Goal: Share content: Share content

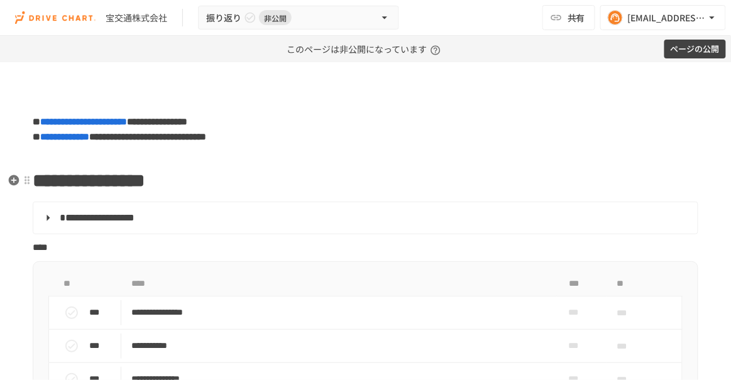
click at [77, 182] on span "**********" at bounding box center [89, 181] width 112 height 18
click at [27, 248] on div at bounding box center [27, 246] width 10 height 10
click at [15, 246] on div at bounding box center [365, 190] width 731 height 380
click at [15, 246] on icon "button" at bounding box center [14, 246] width 13 height 13
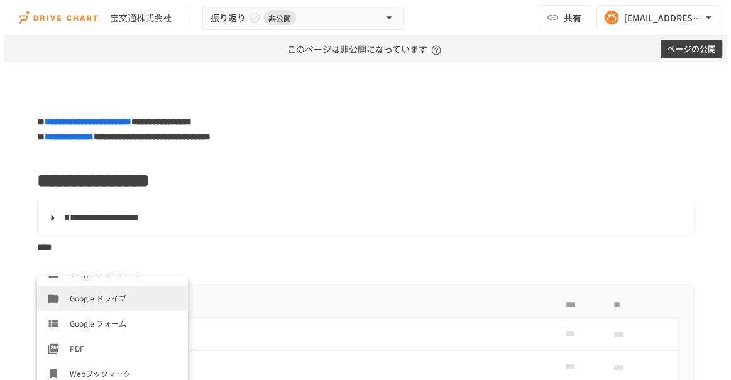
scroll to position [427, 0]
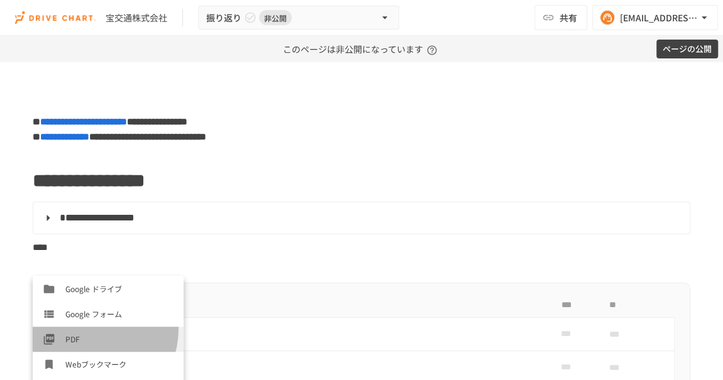
click at [87, 329] on li "PDF" at bounding box center [108, 339] width 151 height 25
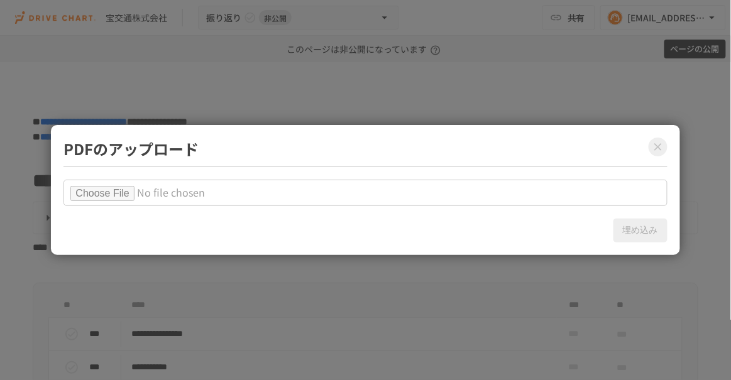
click at [116, 197] on input "file" at bounding box center [364, 193] width 603 height 26
type input "**********"
click at [645, 236] on button "埋め込み" at bounding box center [640, 231] width 54 height 24
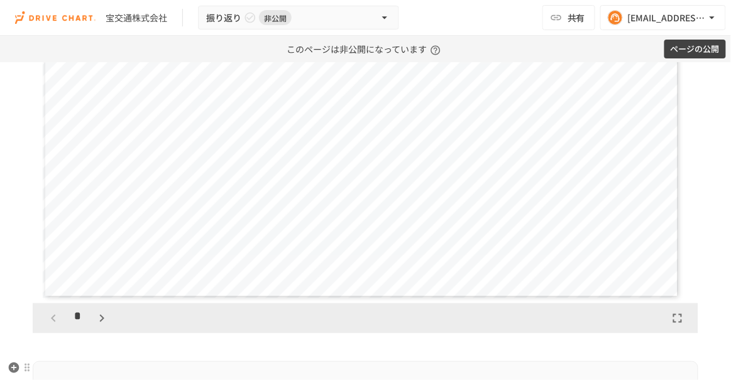
scroll to position [342, 0]
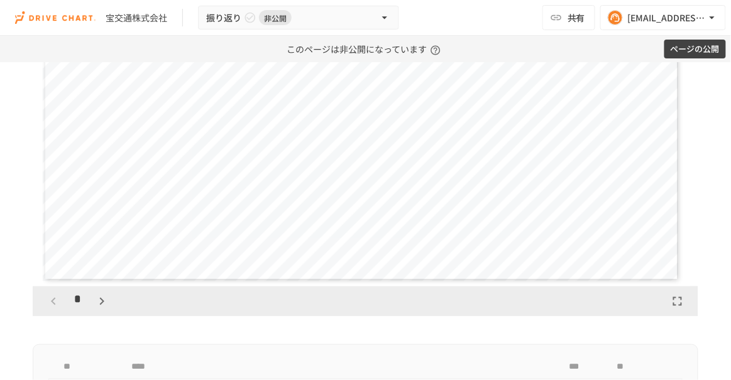
click at [93, 297] on button "button" at bounding box center [101, 301] width 21 height 21
click at [94, 297] on icon "button" at bounding box center [101, 301] width 15 height 15
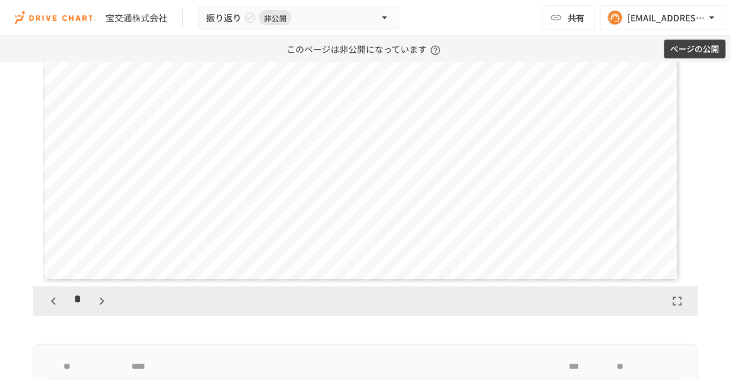
click at [52, 302] on icon "button" at bounding box center [53, 302] width 4 height 8
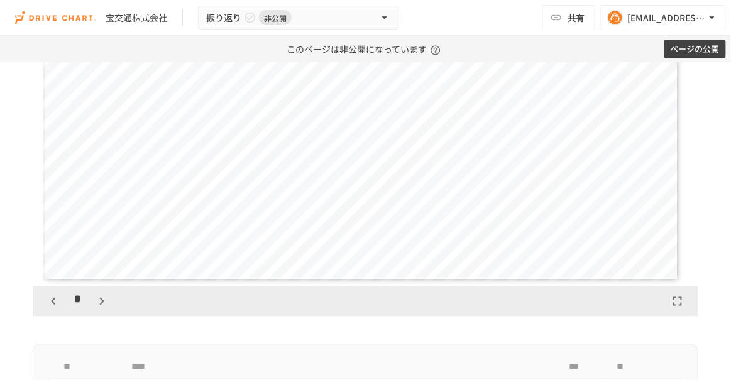
click at [53, 304] on icon "button" at bounding box center [53, 301] width 15 height 15
click at [53, 304] on div "*" at bounding box center [78, 301] width 70 height 21
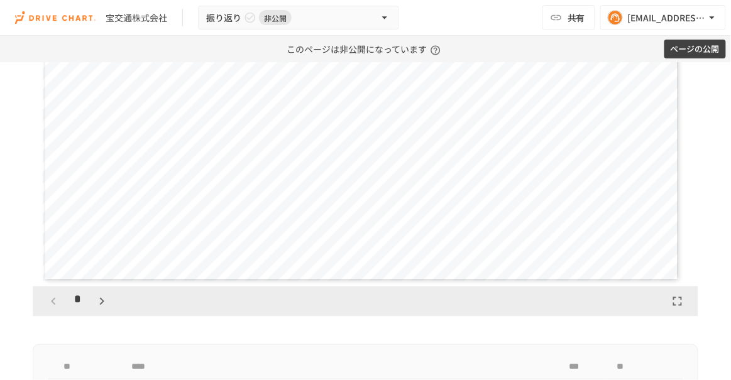
click at [20, 263] on div "**********" at bounding box center [365, 210] width 731 height 920
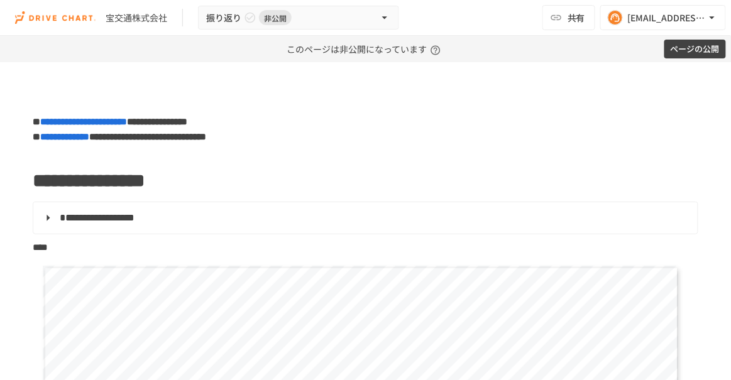
click at [575, 16] on span "共有" at bounding box center [576, 18] width 18 height 14
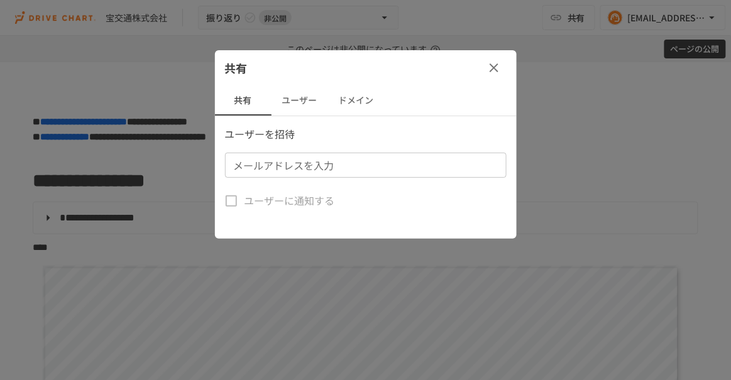
click at [312, 161] on div "メールアドレスを入力 メールアドレスを入力" at bounding box center [365, 165] width 281 height 25
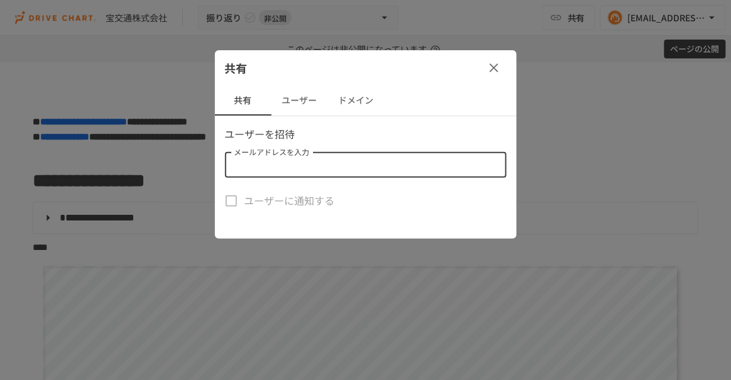
paste input "**********"
type input "**********"
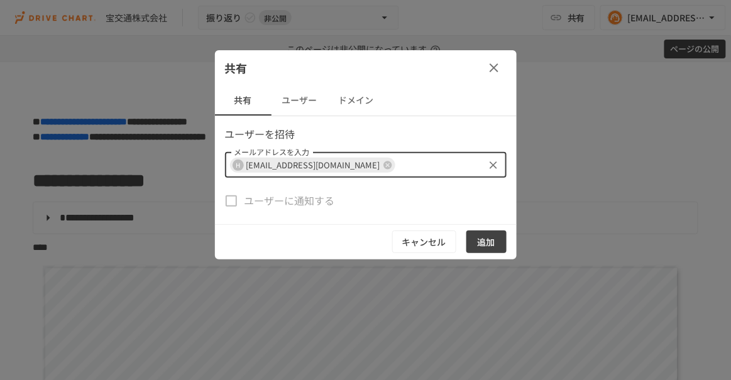
click at [487, 238] on button "追加" at bounding box center [486, 242] width 40 height 23
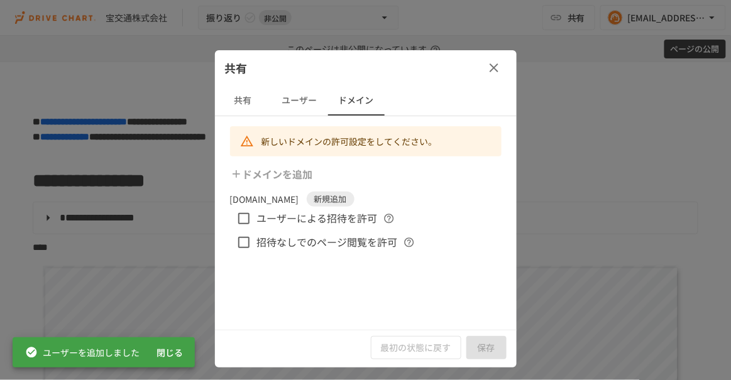
click at [358, 219] on span "ユーザーによる招待を許可" at bounding box center [317, 218] width 121 height 16
click at [485, 350] on button "保存" at bounding box center [486, 347] width 40 height 23
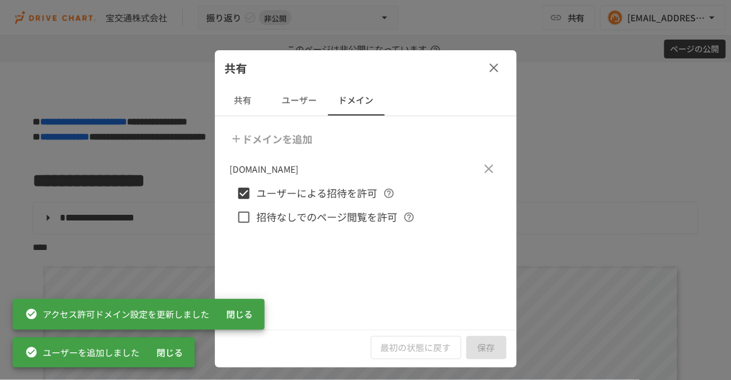
click at [251, 102] on button "共有" at bounding box center [243, 100] width 57 height 30
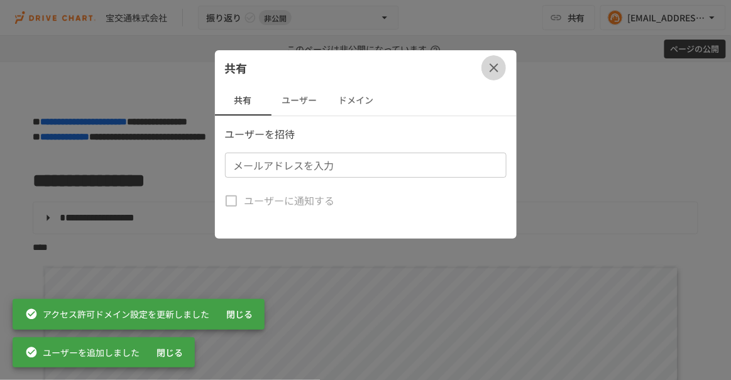
click at [501, 68] on icon "button" at bounding box center [493, 67] width 15 height 15
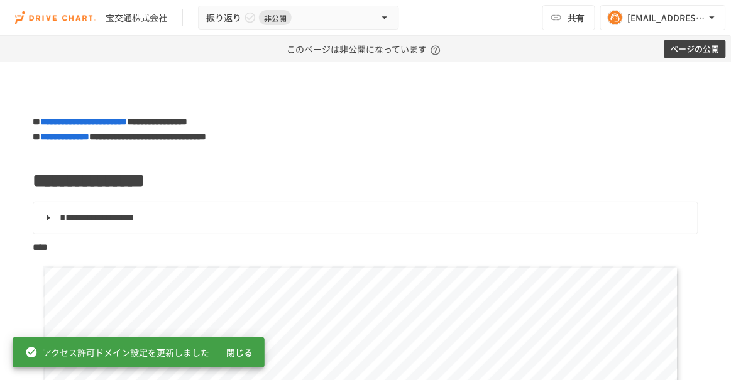
click at [687, 50] on button "ページの公開" at bounding box center [695, 49] width 62 height 19
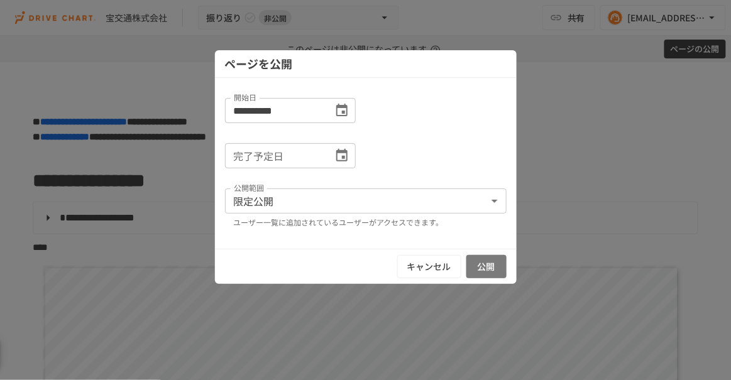
click at [477, 266] on button "公開" at bounding box center [486, 266] width 40 height 23
